Goal: Book appointment/travel/reservation

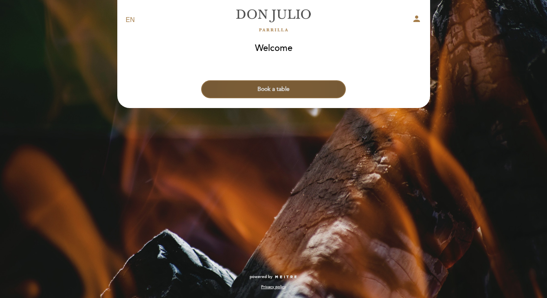
click at [279, 88] on button "Book a table" at bounding box center [273, 89] width 145 height 18
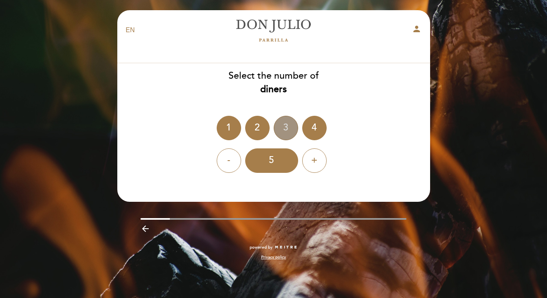
click at [285, 129] on div "3" at bounding box center [286, 128] width 24 height 24
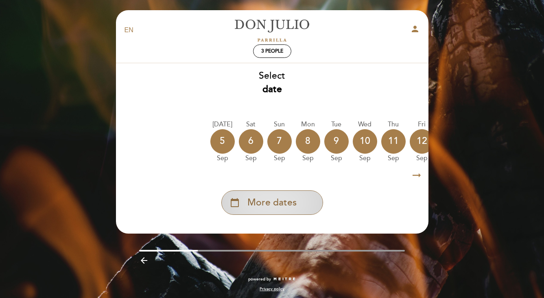
click at [287, 204] on span "More dates" at bounding box center [272, 202] width 49 height 13
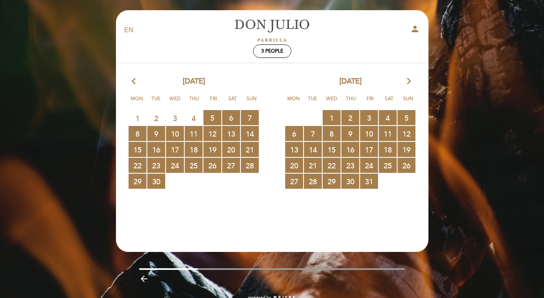
click at [408, 81] on icon "arrow_forward_ios" at bounding box center [408, 81] width 7 height 11
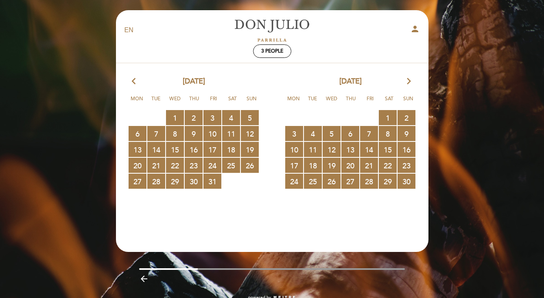
click at [408, 81] on icon "arrow_forward_ios" at bounding box center [408, 81] width 7 height 11
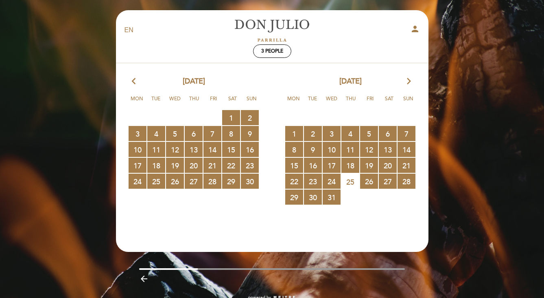
click at [408, 81] on icon "arrow_forward_ios" at bounding box center [408, 81] width 7 height 11
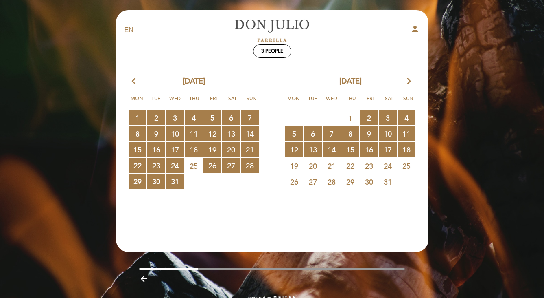
click at [404, 82] on div "[DATE] arrow_forward_ios" at bounding box center [350, 81] width 157 height 11
click at [407, 83] on icon "arrow_forward_ios" at bounding box center [408, 81] width 7 height 11
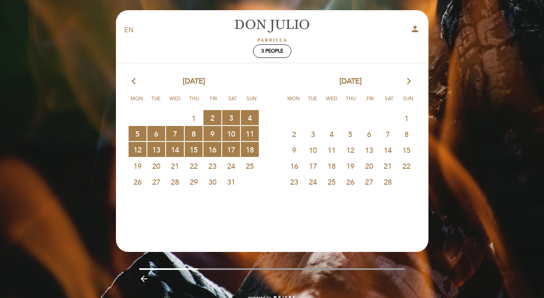
click at [407, 83] on icon "arrow_forward_ios" at bounding box center [408, 81] width 7 height 11
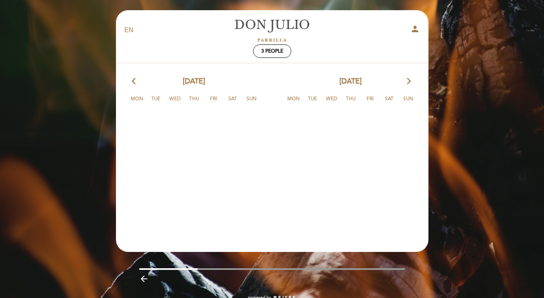
click at [358, 155] on calendar-double "arrow_back_ios [DATE] arrow_forward_ios Mon Tue Wed Thu Fri Sat Sun 26 27 28 29…" at bounding box center [272, 149] width 313 height 147
click at [133, 78] on icon "arrow_back_ios" at bounding box center [135, 81] width 7 height 11
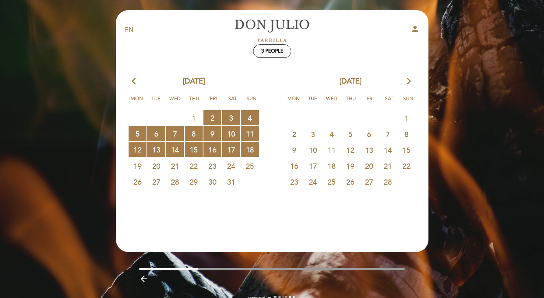
click at [353, 148] on span "12" at bounding box center [351, 149] width 18 height 15
